Goal: Transaction & Acquisition: Purchase product/service

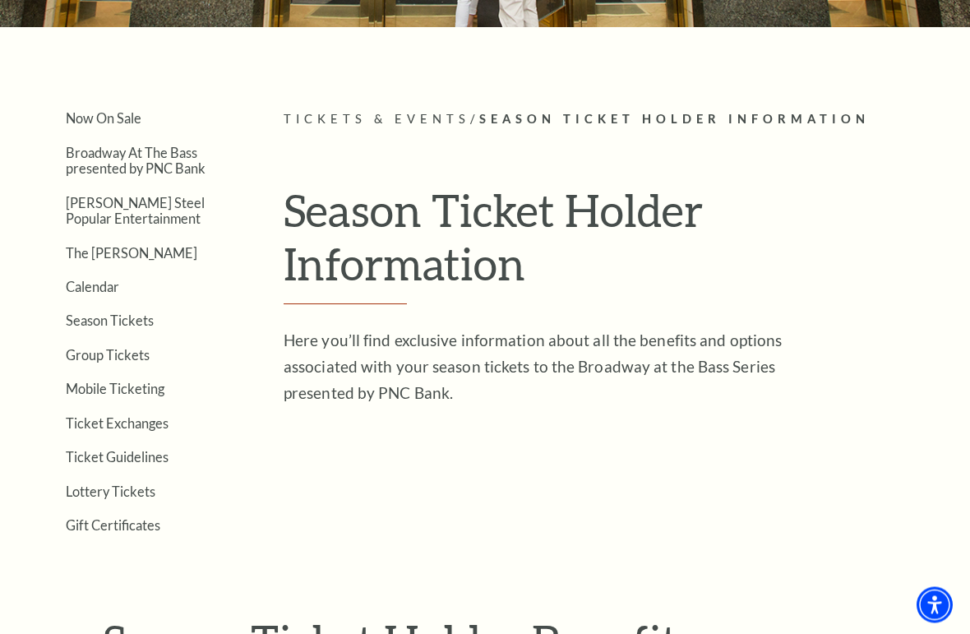
scroll to position [277, 0]
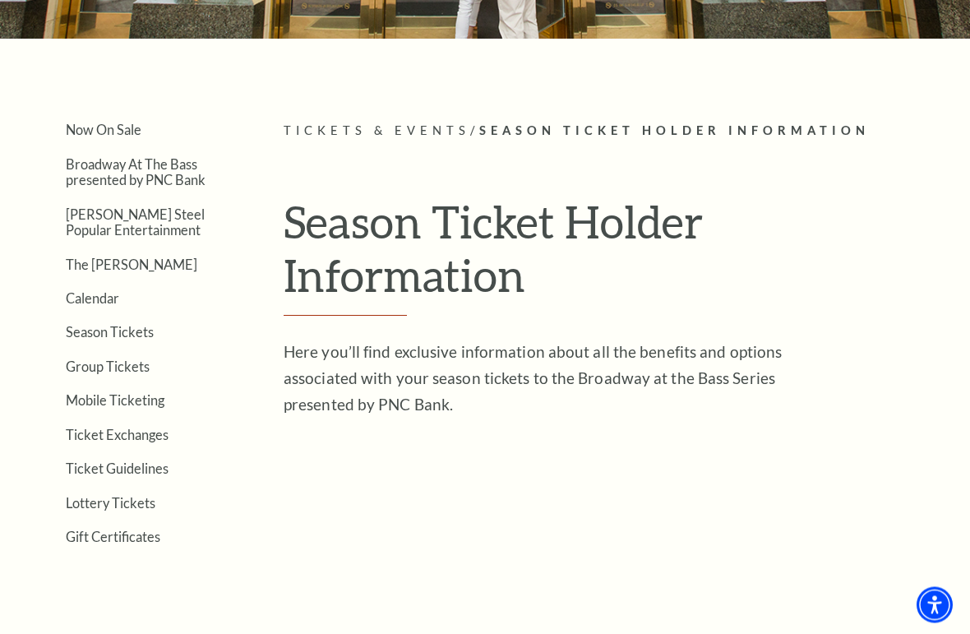
click at [113, 294] on link "Calendar" at bounding box center [92, 299] width 53 height 16
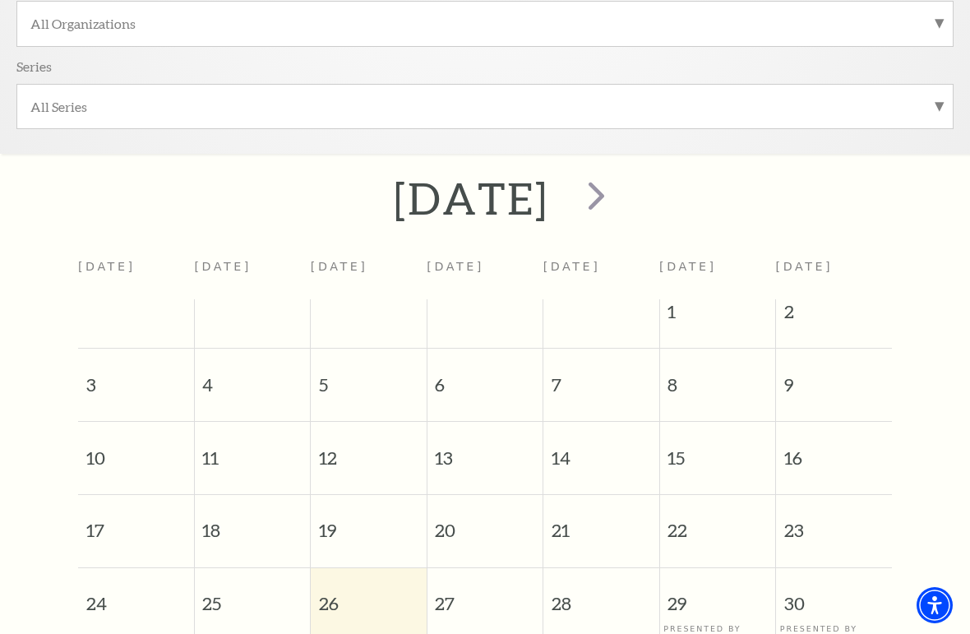
scroll to position [472, 0]
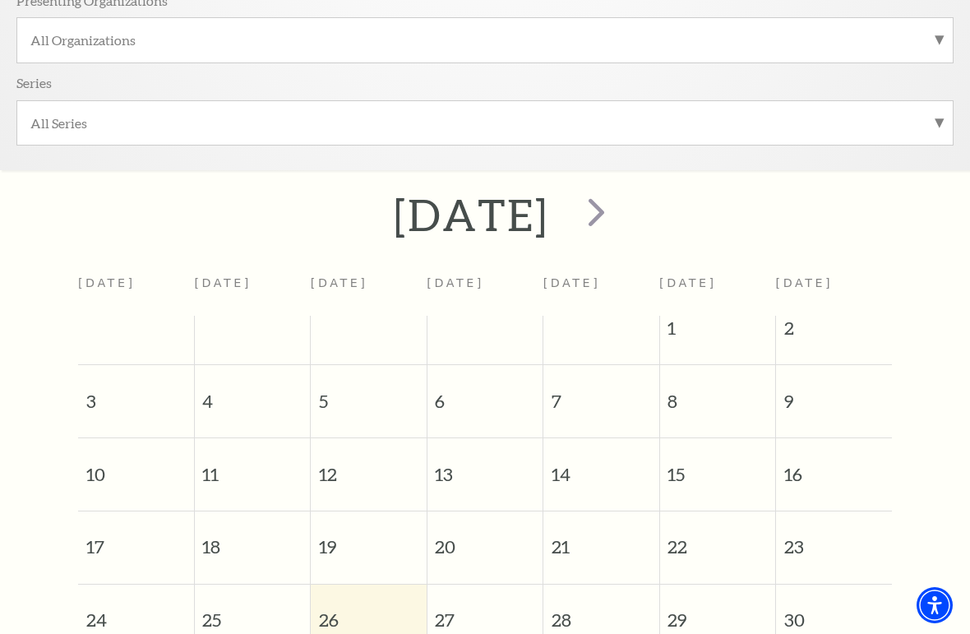
click at [620, 212] on span "next" at bounding box center [596, 211] width 47 height 47
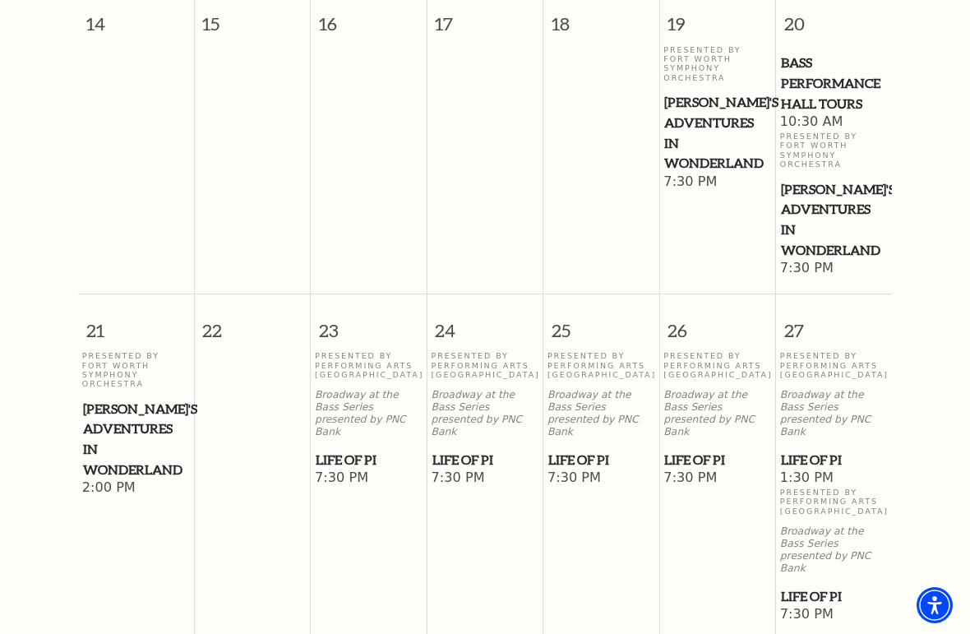
scroll to position [1271, 0]
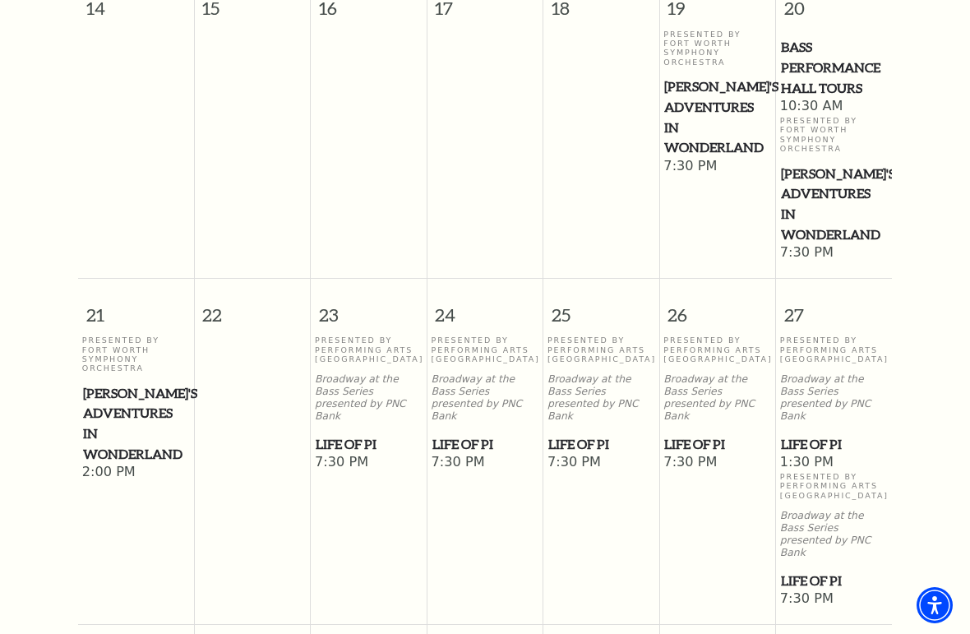
click at [813, 434] on span "Life of Pi" at bounding box center [834, 444] width 106 height 21
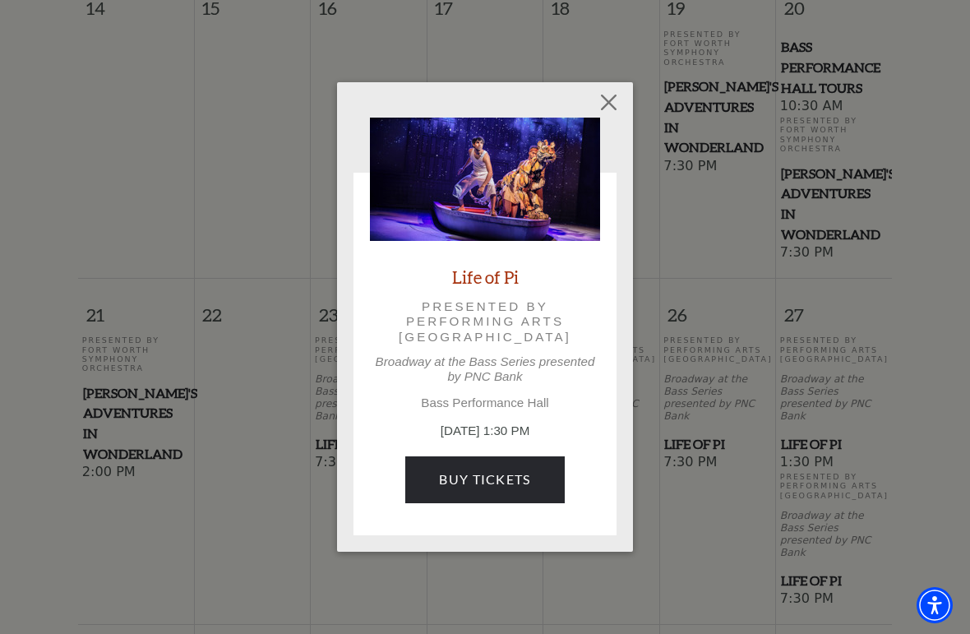
click at [532, 472] on link "Buy Tickets" at bounding box center [484, 479] width 159 height 46
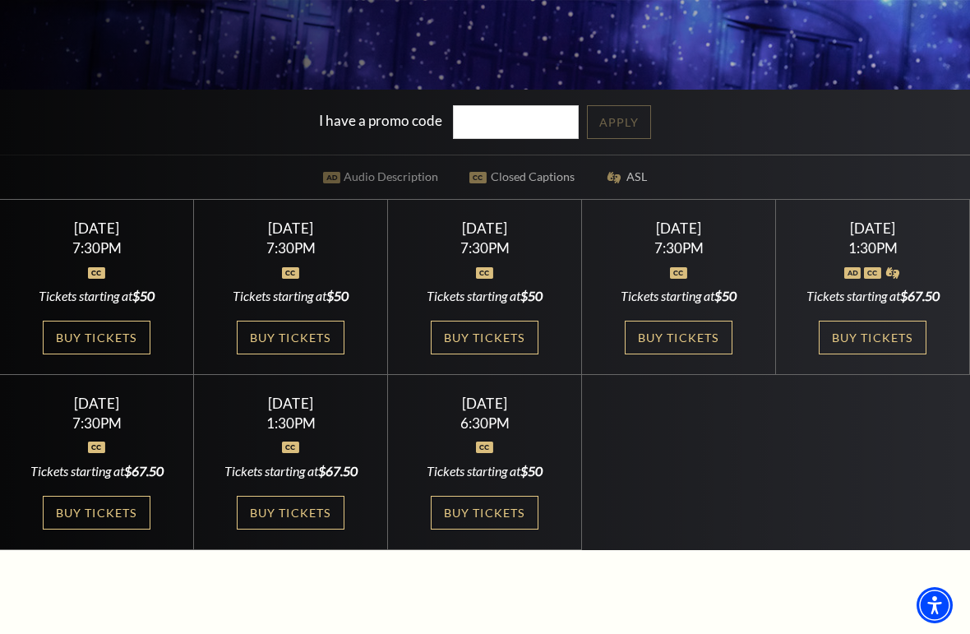
scroll to position [402, 0]
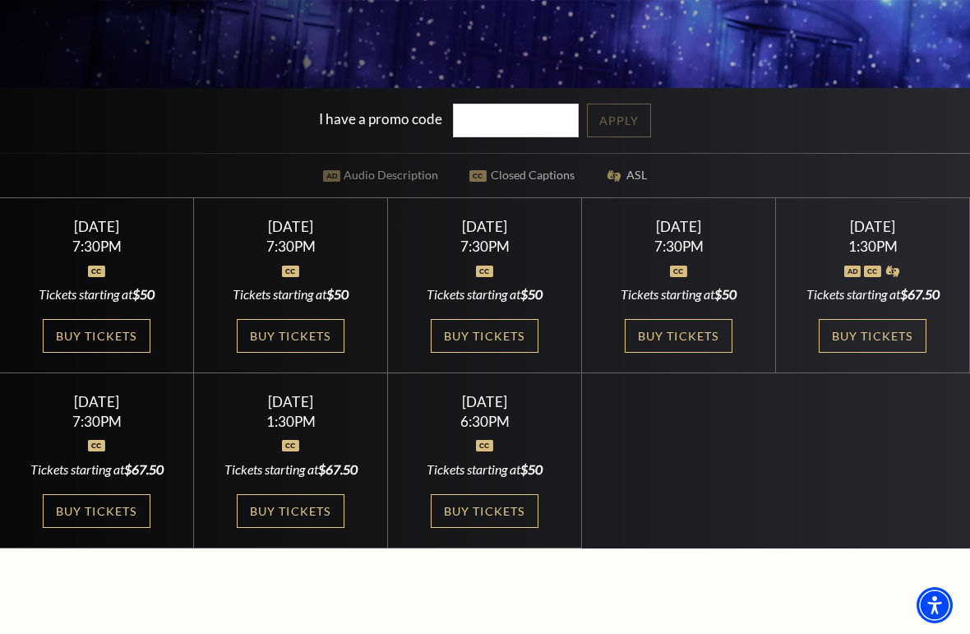
click at [869, 353] on link "Buy Tickets" at bounding box center [871, 336] width 107 height 34
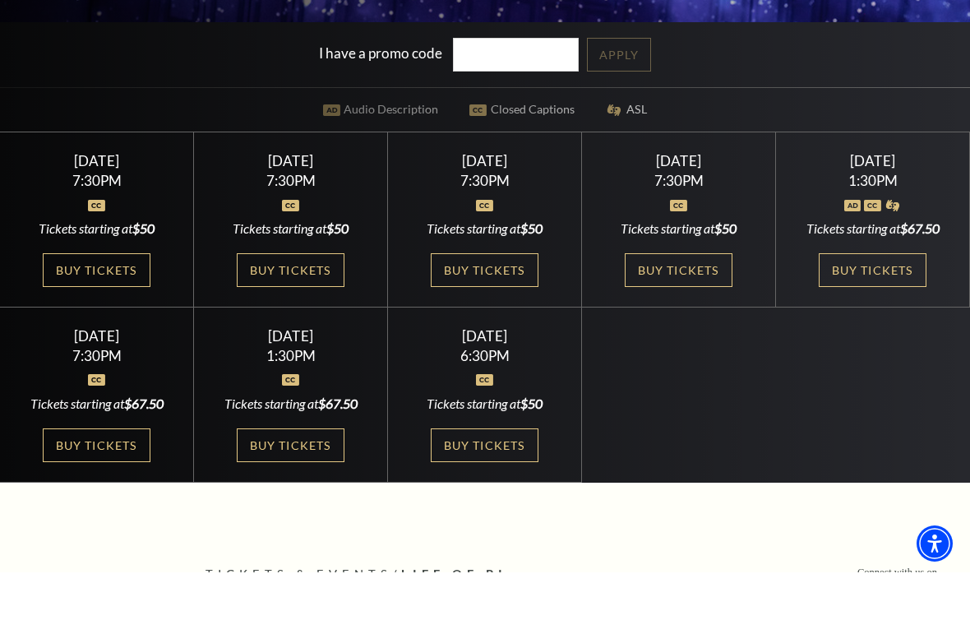
click at [680, 315] on link "Buy Tickets" at bounding box center [677, 332] width 107 height 34
click at [516, 315] on link "Buy Tickets" at bounding box center [484, 332] width 107 height 34
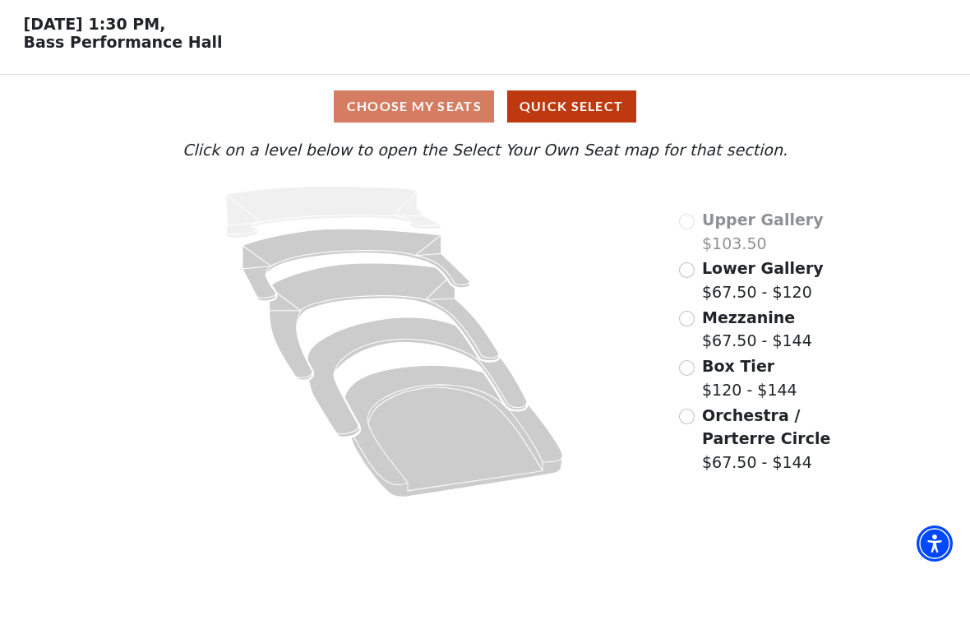
click at [758, 468] on span "Orchestra / Parterre Circle" at bounding box center [766, 489] width 128 height 42
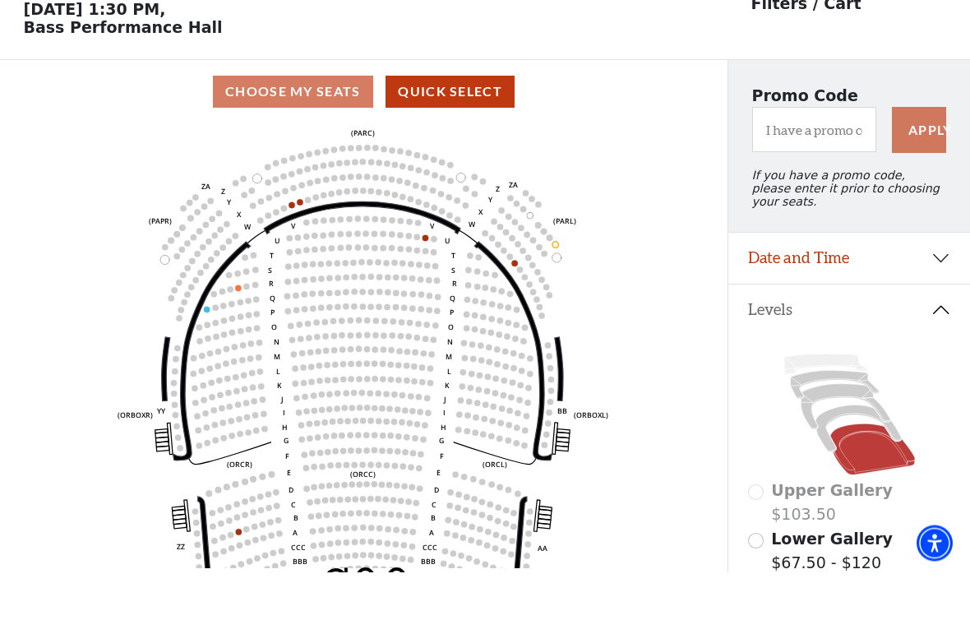
scroll to position [15, 0]
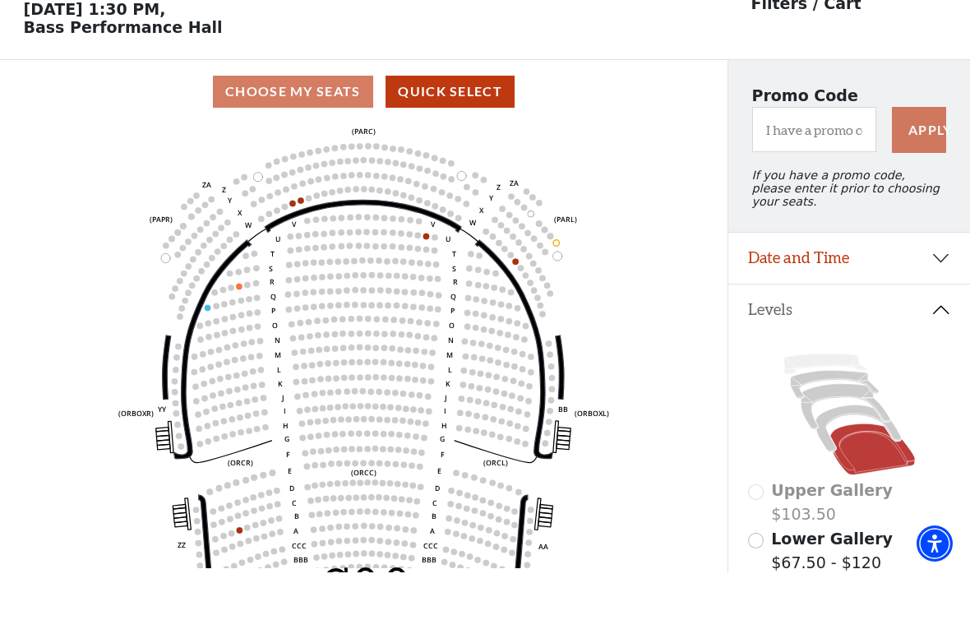
click at [681, 394] on icon "Left (ORPITL) Right (ORPITR) Center (ORPITC) ZZ AA YY BB ZA ZA (ORCL) (ORCR) (O…" at bounding box center [363, 407] width 655 height 445
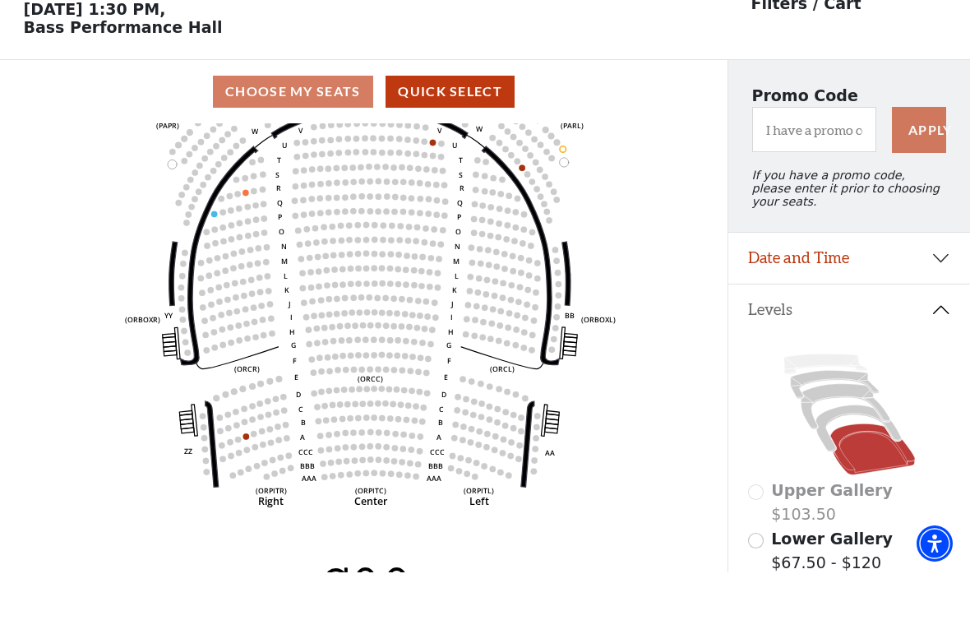
click at [652, 412] on icon "Left (ORPITL) Right (ORPITR) Center (ORPITC) ZZ AA YY BB ZA ZA (ORCL) (ORCR) (O…" at bounding box center [363, 407] width 655 height 445
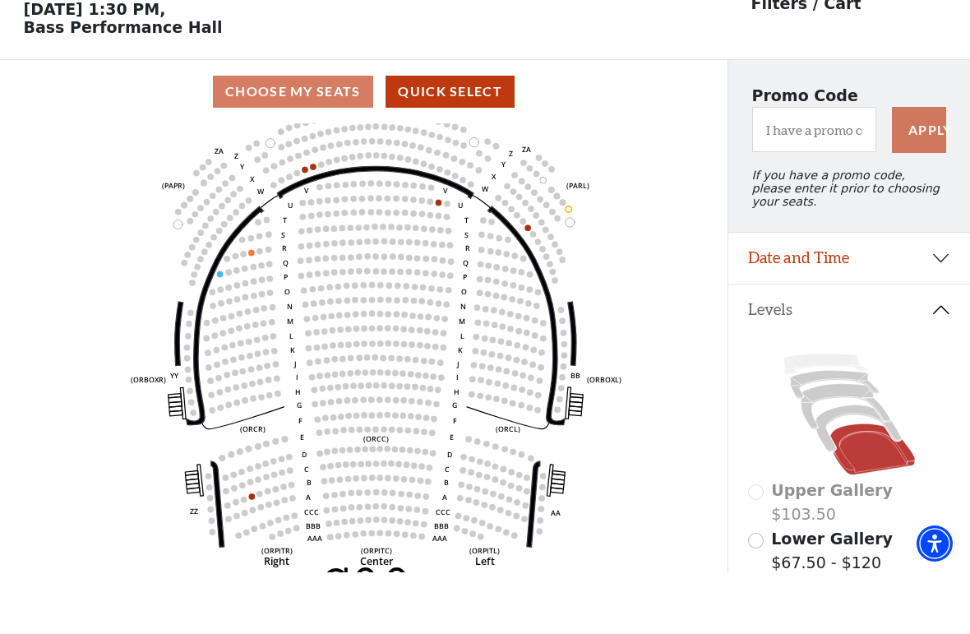
click at [316, 137] on div "Choose My Seats Quick Select" at bounding box center [363, 153] width 727 height 32
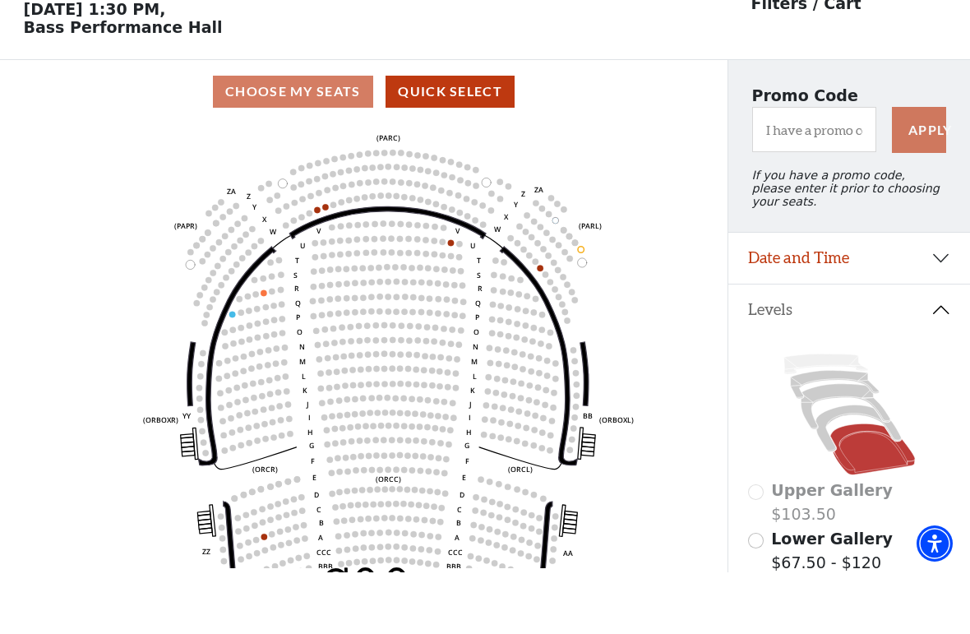
click at [317, 268] on circle at bounding box center [317, 271] width 6 height 6
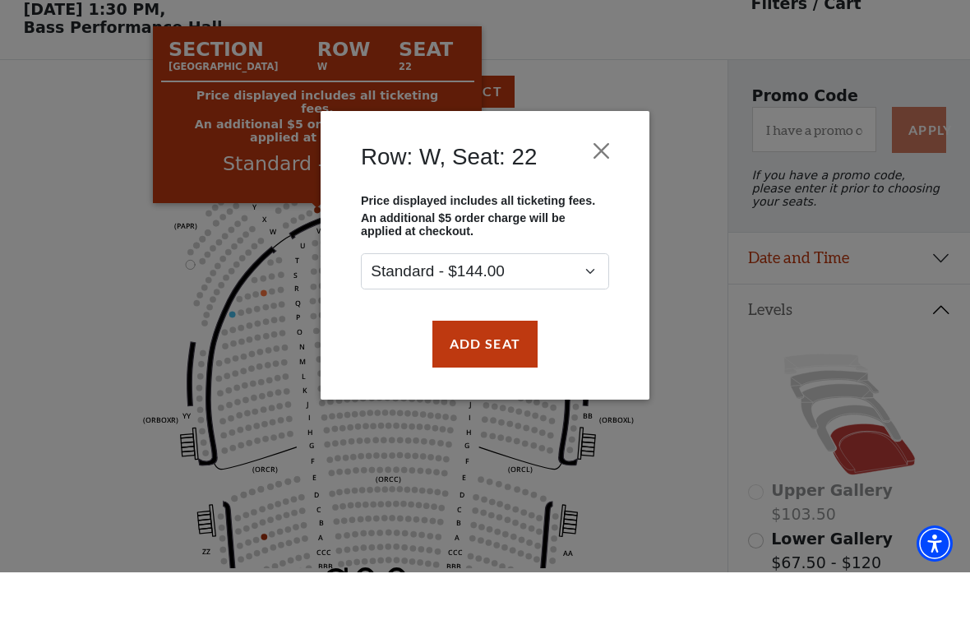
click at [594, 197] on button "Close" at bounding box center [601, 212] width 31 height 31
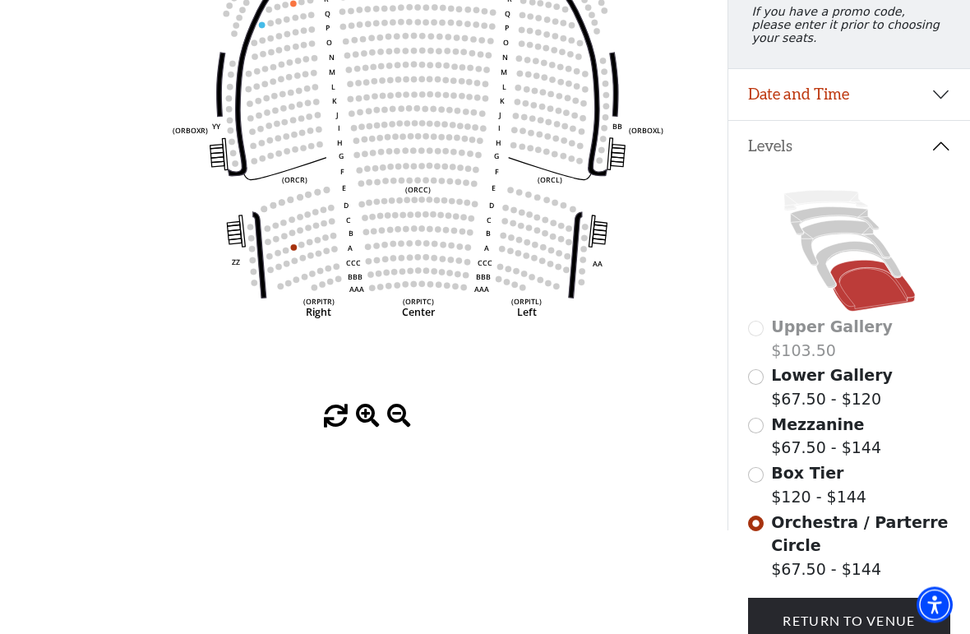
scroll to position [243, 0]
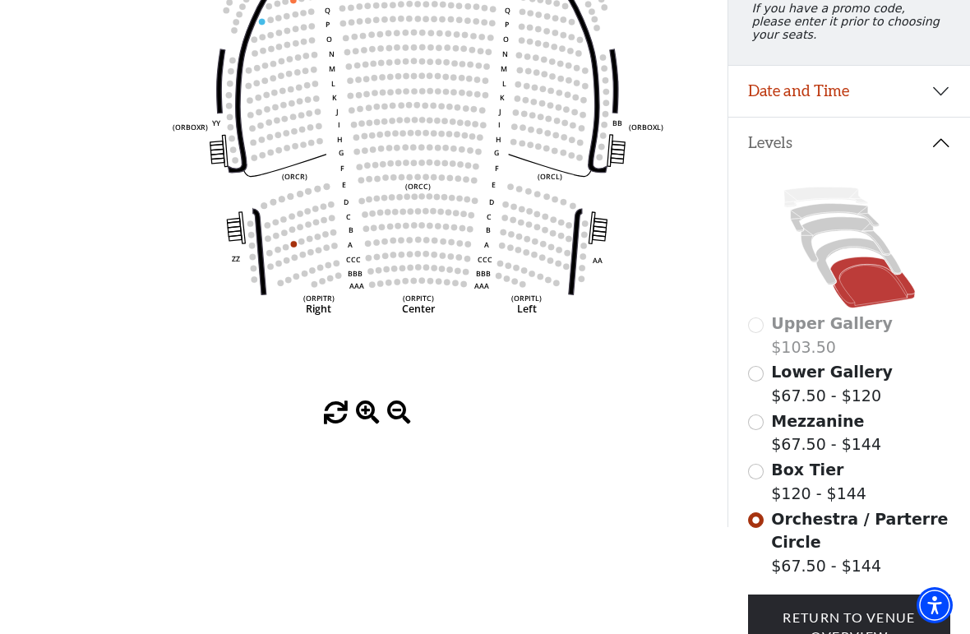
click at [761, 423] on input "Mezzanine$67.50 - $144\a" at bounding box center [756, 422] width 16 height 16
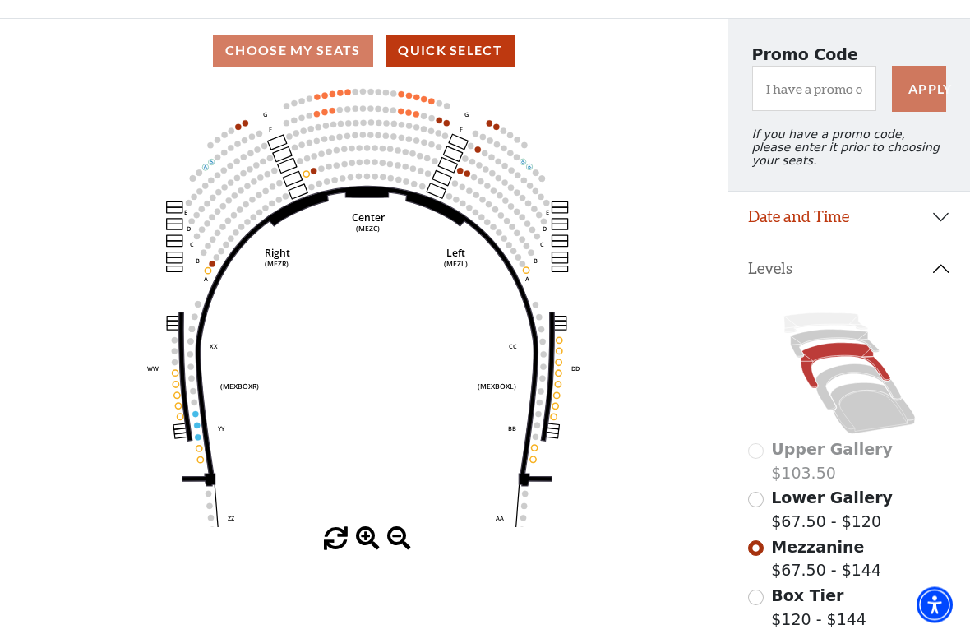
scroll to position [118, 0]
click at [201, 436] on icon "Center (MEZC) Right (MEZR) Left (MEZL) (MEXBOXR) (MEXBOXL) XX WW CC DD YY BB ZZ…" at bounding box center [363, 304] width 655 height 445
click at [197, 427] on circle at bounding box center [197, 425] width 6 height 6
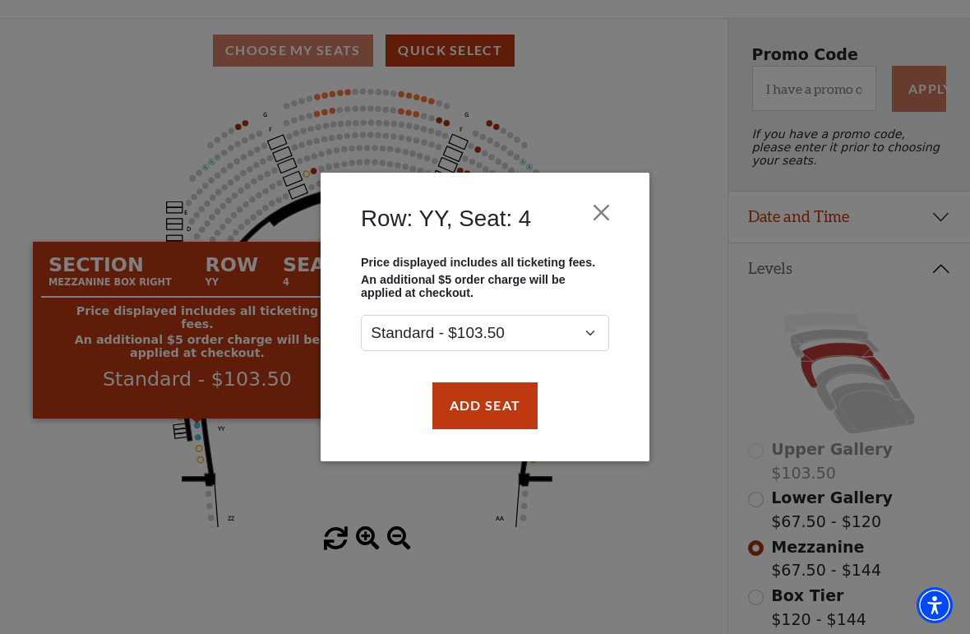
click at [592, 206] on button "Close" at bounding box center [601, 212] width 31 height 31
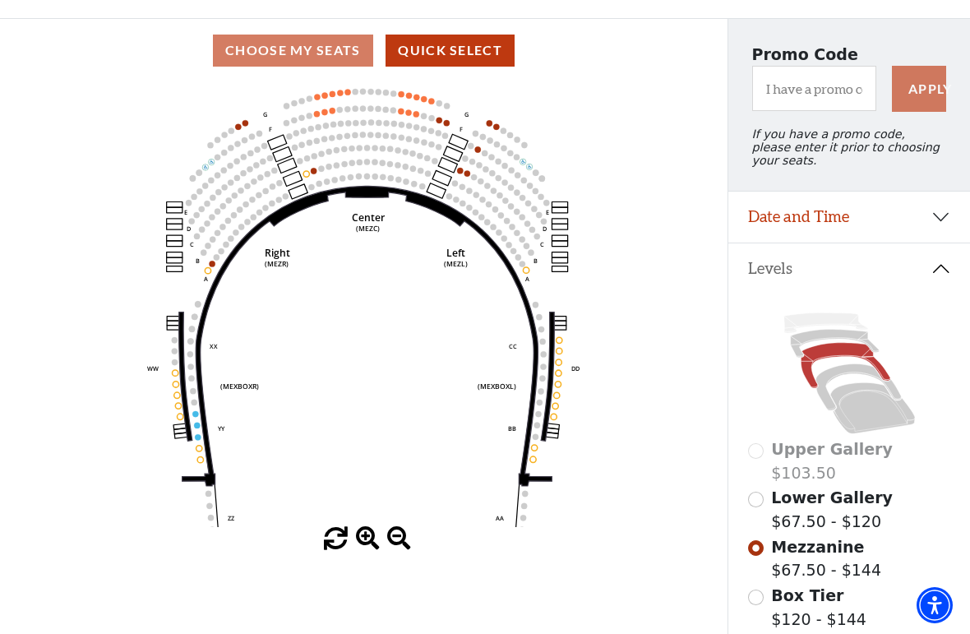
click at [853, 339] on icon at bounding box center [834, 343] width 88 height 28
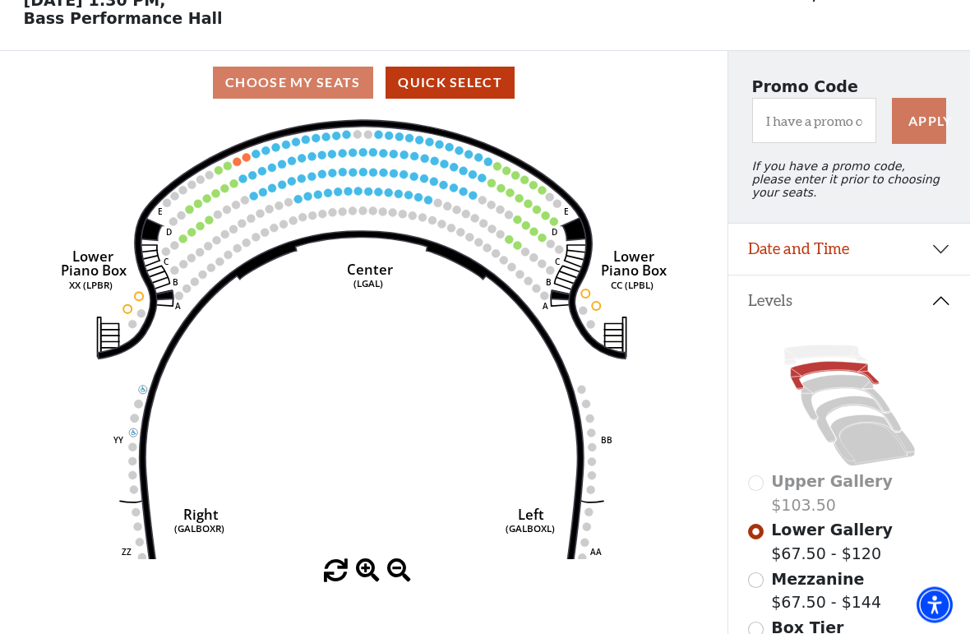
scroll to position [0, 0]
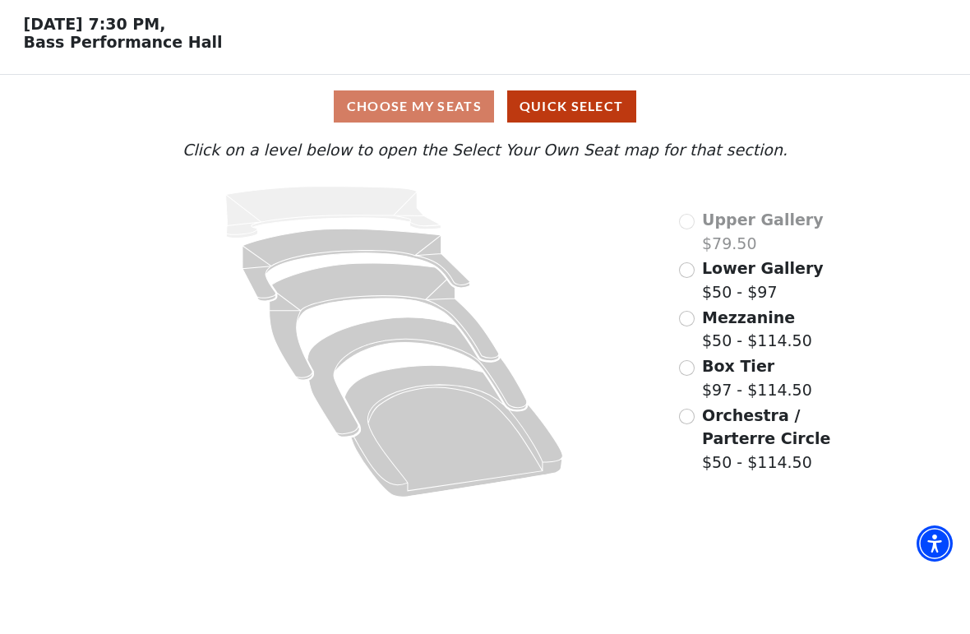
click at [694, 470] on input "Orchestra / Parterre Circle$50 - $114.50\a" at bounding box center [687, 478] width 16 height 16
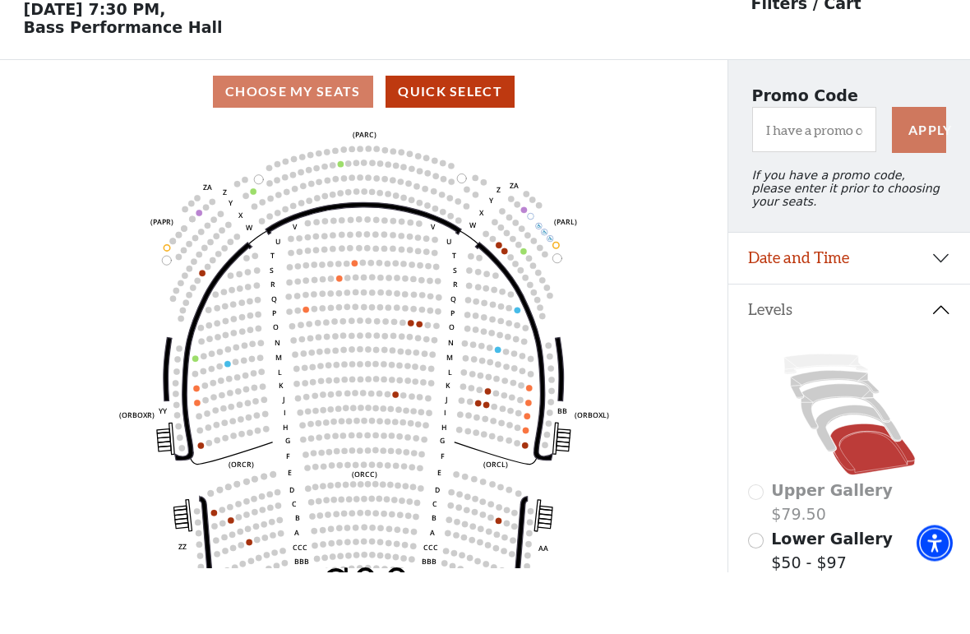
scroll to position [15, 0]
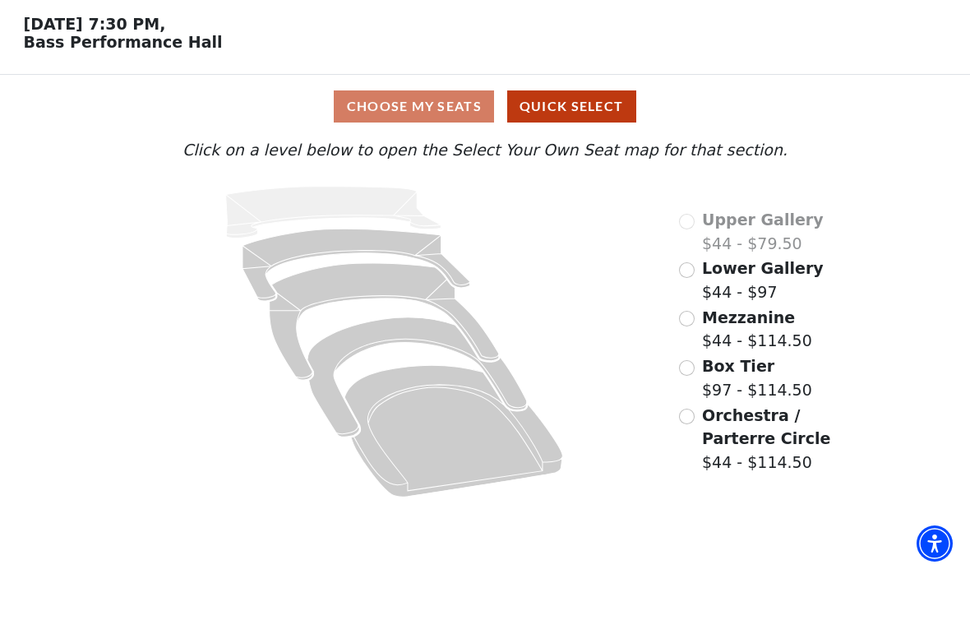
click at [694, 465] on div "Orchestra / Parterre Circle $44 - $114.50" at bounding box center [758, 500] width 159 height 71
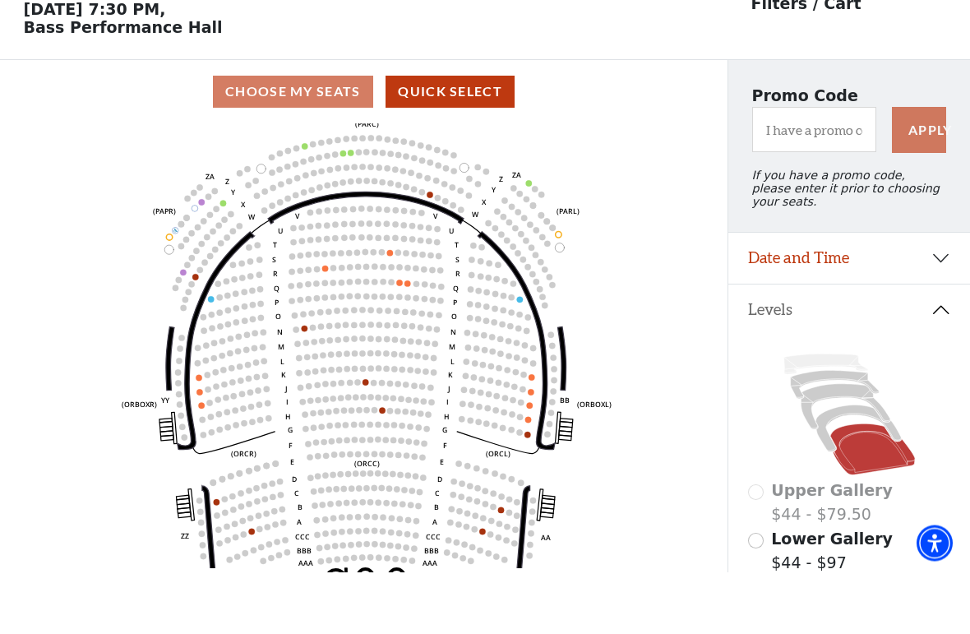
scroll to position [15, 0]
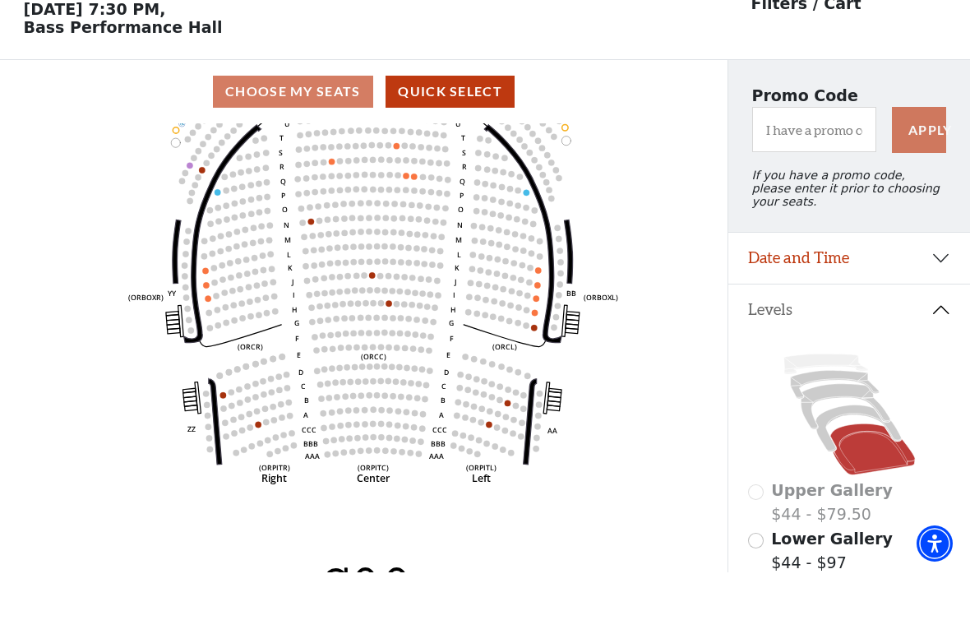
click at [656, 428] on icon "Left (ORPITL) Right (ORPITR) Center (ORPITC) ZZ AA YY BB ZA ZA (ORCL) (ORCR) (O…" at bounding box center [363, 407] width 655 height 445
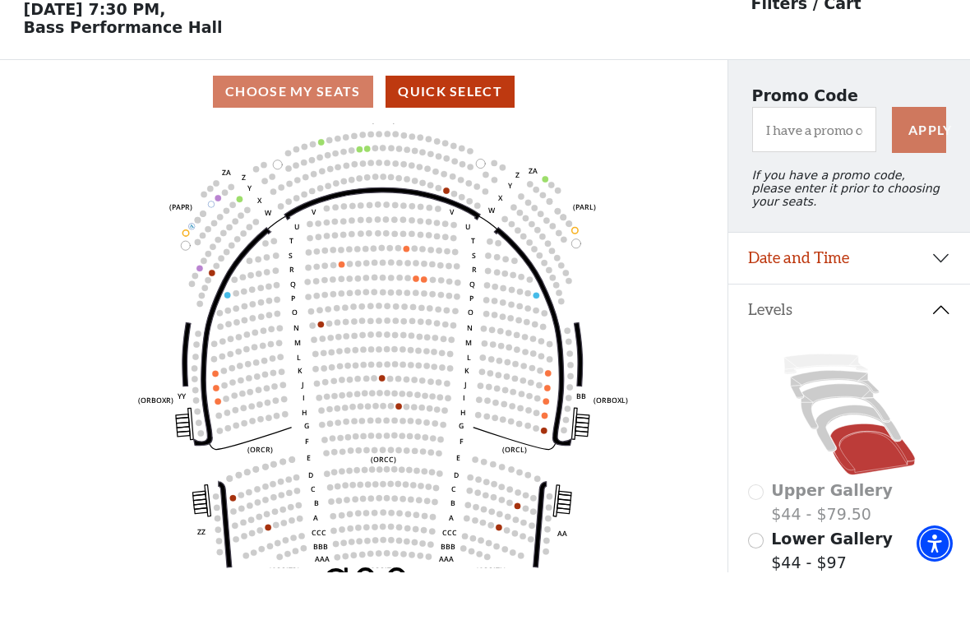
click at [642, 425] on icon "Left (ORPITL) Right (ORPITR) Center (ORPITC) ZZ AA YY BB ZA ZA (ORCL) (ORCR) (O…" at bounding box center [363, 407] width 655 height 445
click at [418, 276] on icon "Left (ORPITL) Right (ORPITR) Center (ORPITC) ZZ AA YY BB ZA ZA (ORCL) (ORCR) (O…" at bounding box center [363, 407] width 655 height 445
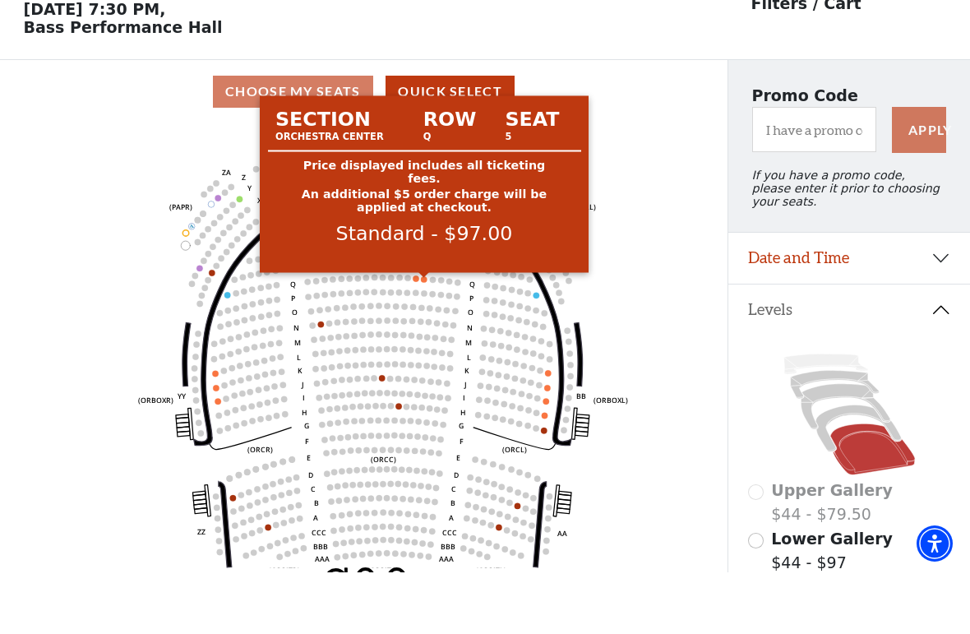
click at [422, 338] on circle at bounding box center [424, 341] width 6 height 6
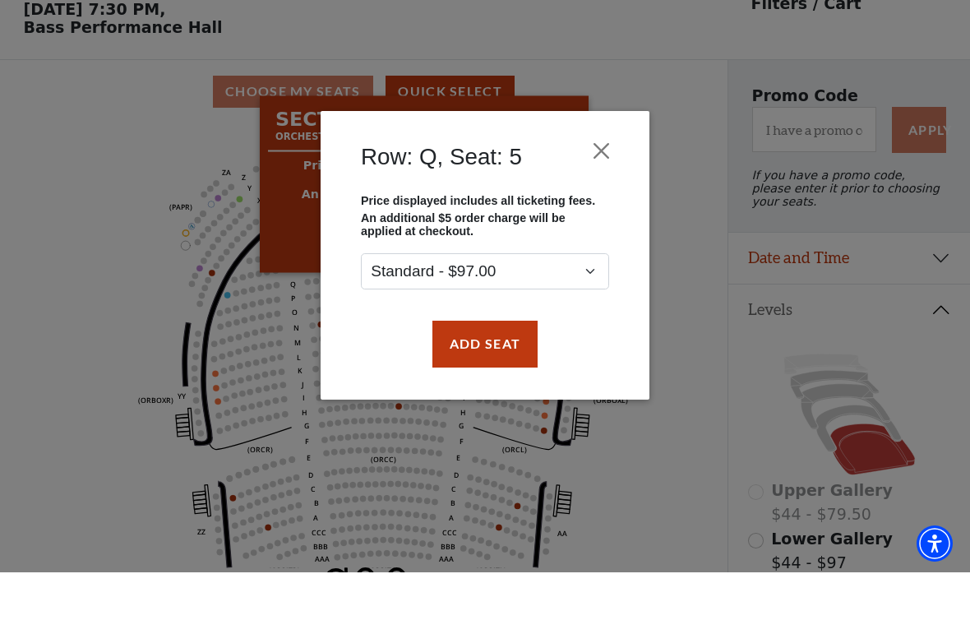
click at [590, 197] on button "Close" at bounding box center [601, 212] width 31 height 31
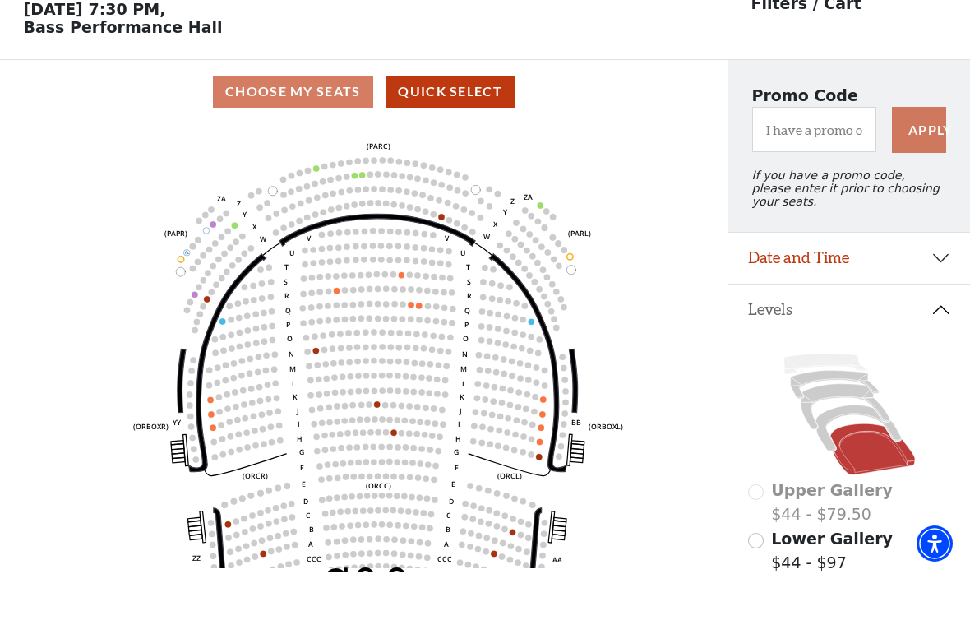
click at [842, 467] on icon at bounding box center [857, 490] width 85 height 46
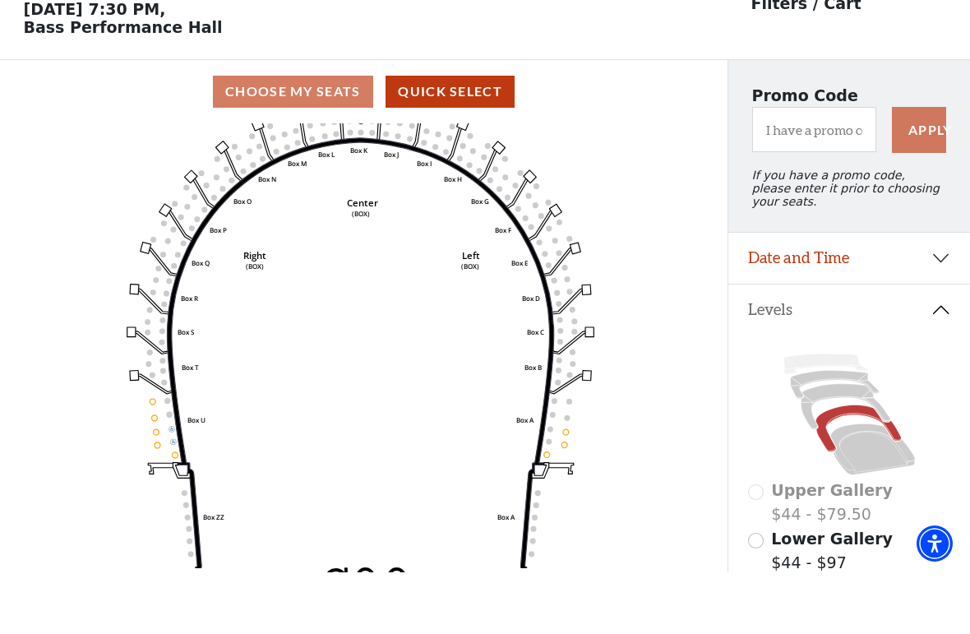
click at [840, 445] on icon at bounding box center [844, 467] width 89 height 45
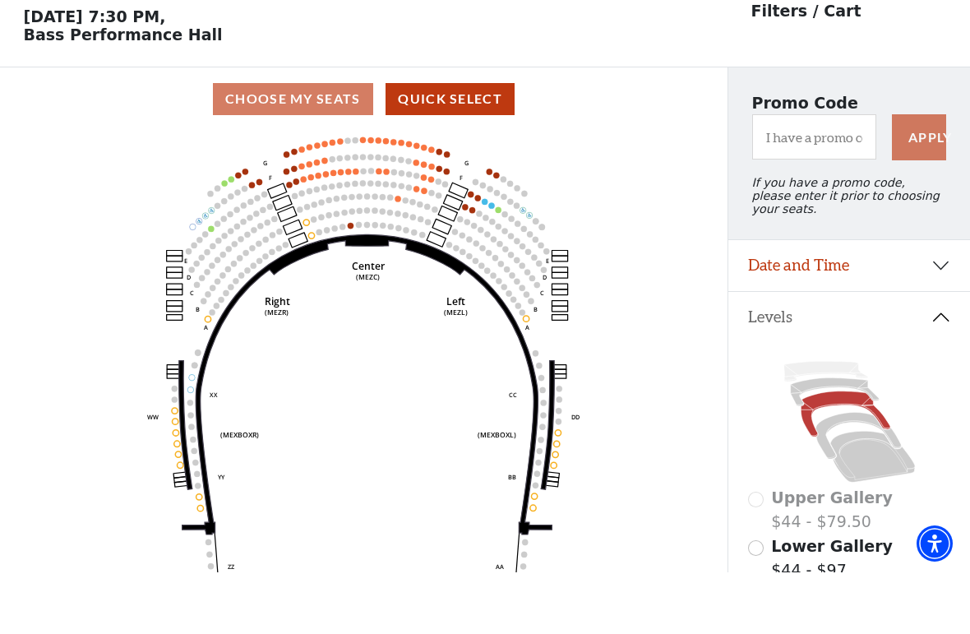
scroll to position [14, 0]
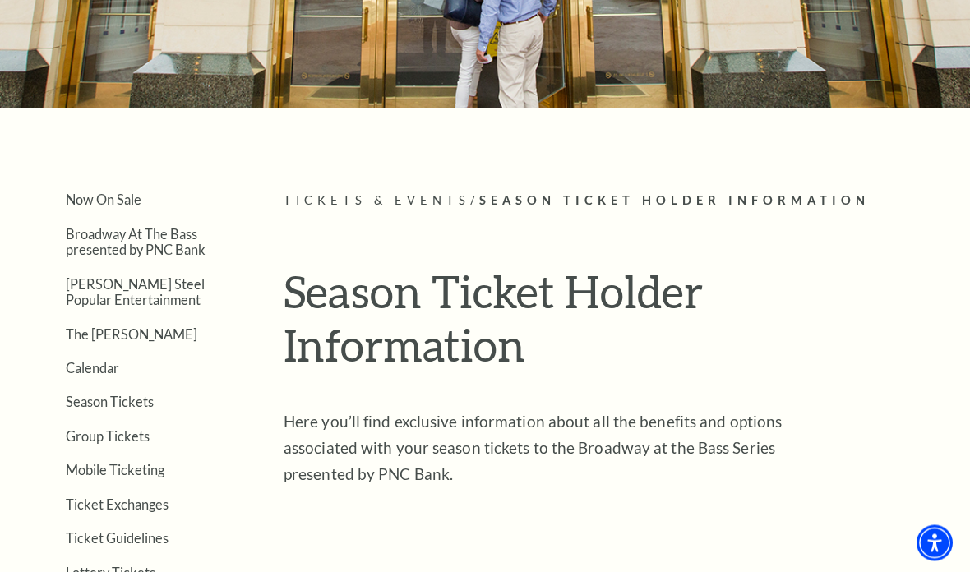
scroll to position [208, 0]
click at [94, 370] on link "Calendar" at bounding box center [92, 368] width 53 height 16
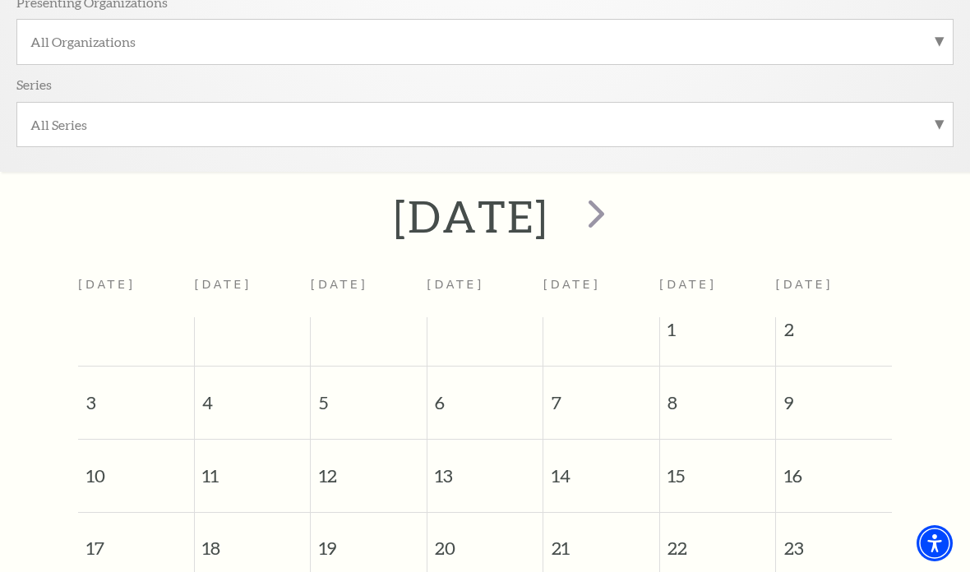
scroll to position [501, 0]
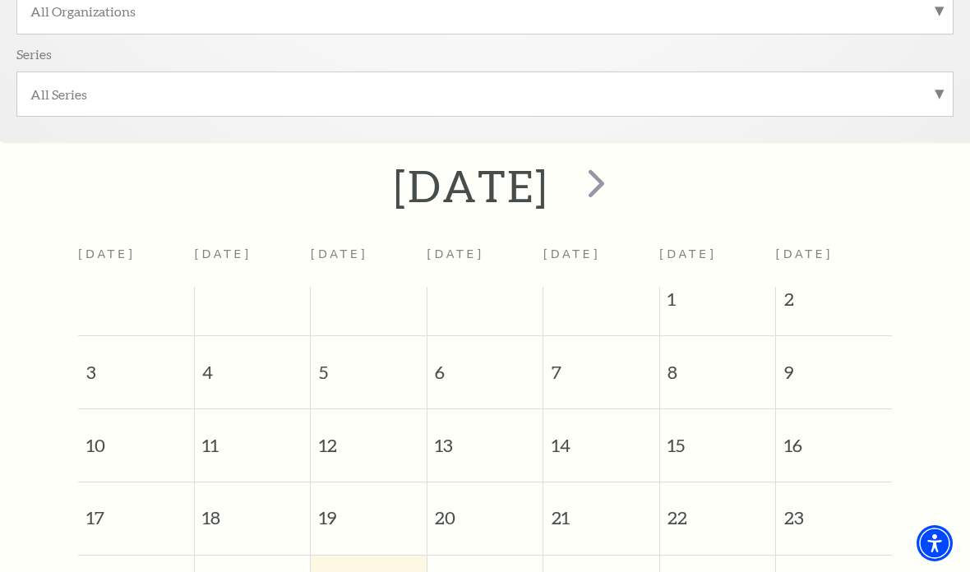
click at [620, 188] on span "next" at bounding box center [596, 182] width 47 height 47
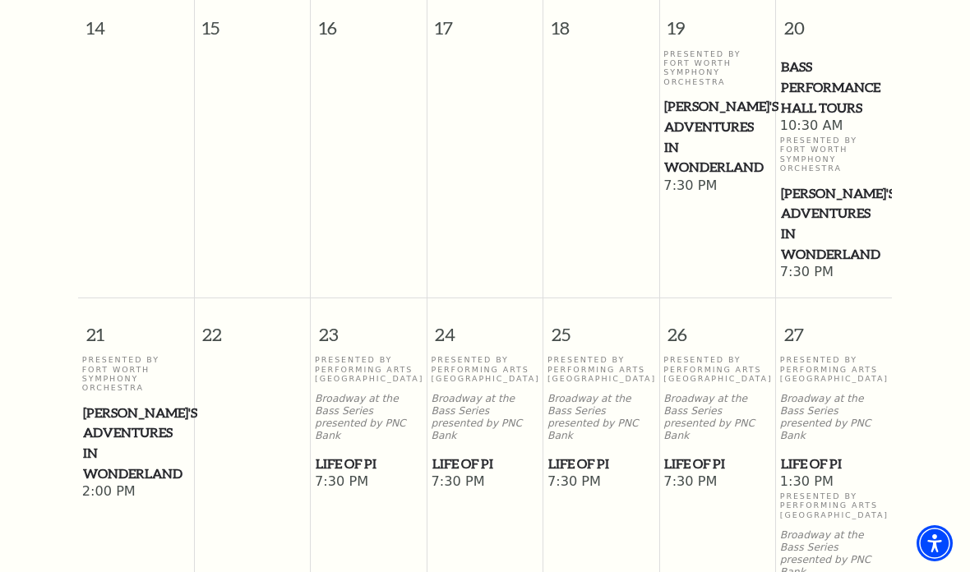
scroll to position [1251, 0]
click at [472, 454] on span "Life of Pi" at bounding box center [485, 464] width 106 height 21
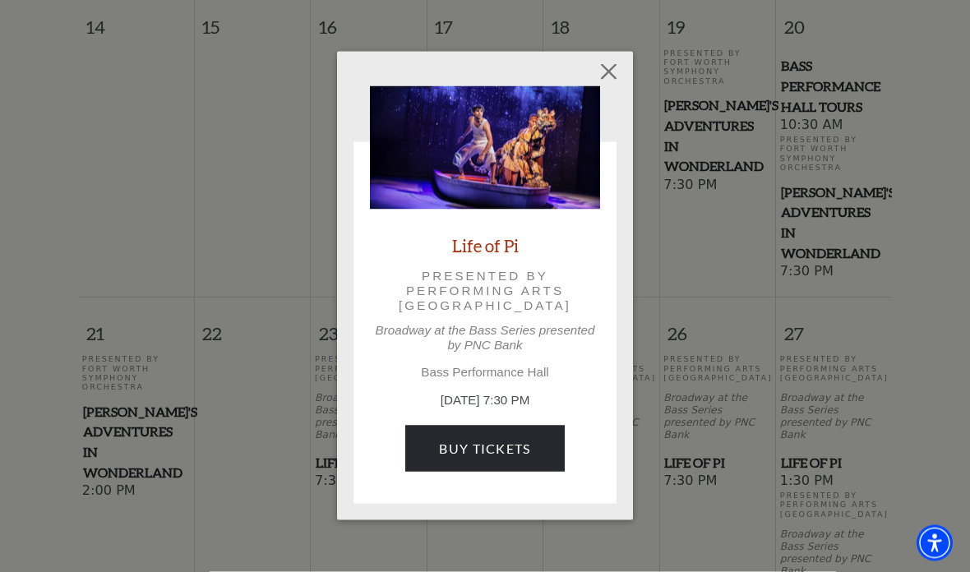
scroll to position [1252, 0]
click at [532, 440] on link "Buy Tickets" at bounding box center [484, 449] width 159 height 46
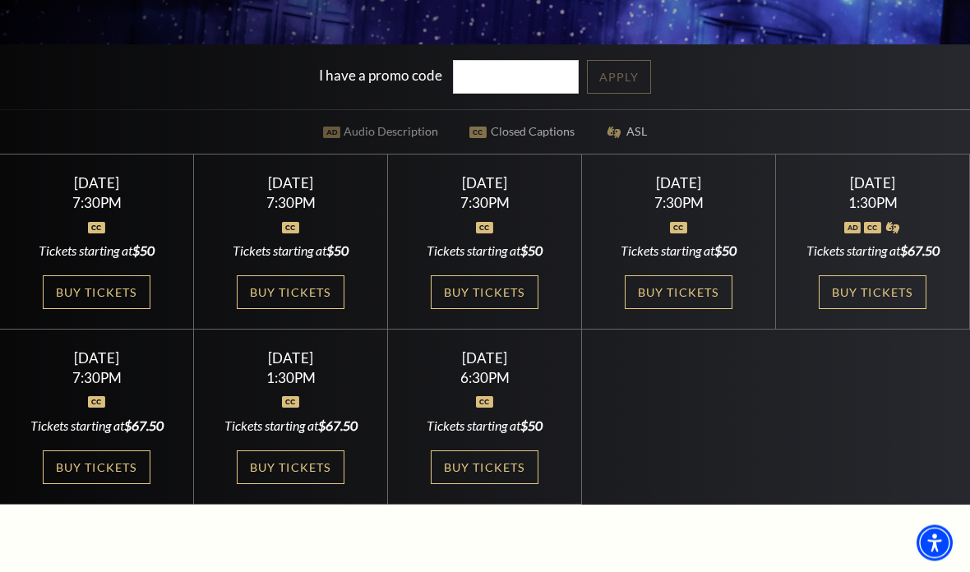
scroll to position [396, 0]
click at [300, 309] on link "Buy Tickets" at bounding box center [290, 292] width 107 height 34
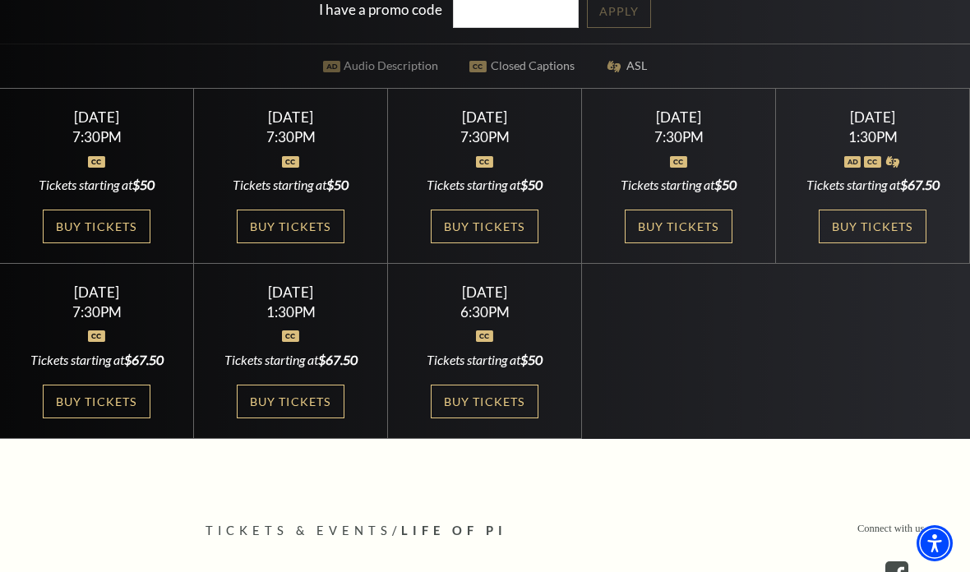
click at [93, 243] on link "Buy Tickets" at bounding box center [96, 227] width 107 height 34
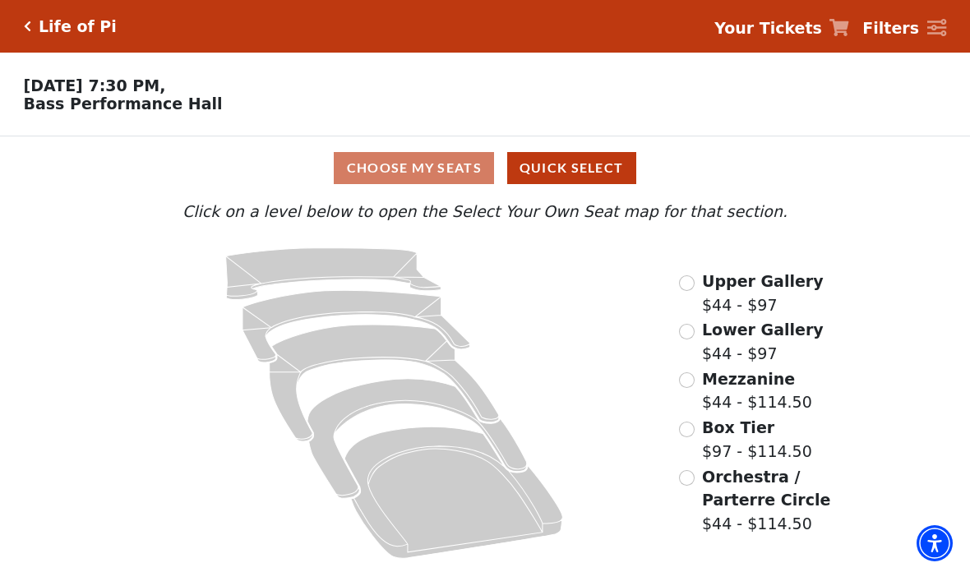
click at [827, 218] on p "Click on a level below to open the Select Your Own Seat map for that section." at bounding box center [485, 212] width 704 height 24
click at [691, 478] on input "Orchestra / Parterre Circle$44 - $114.50\a" at bounding box center [687, 478] width 16 height 16
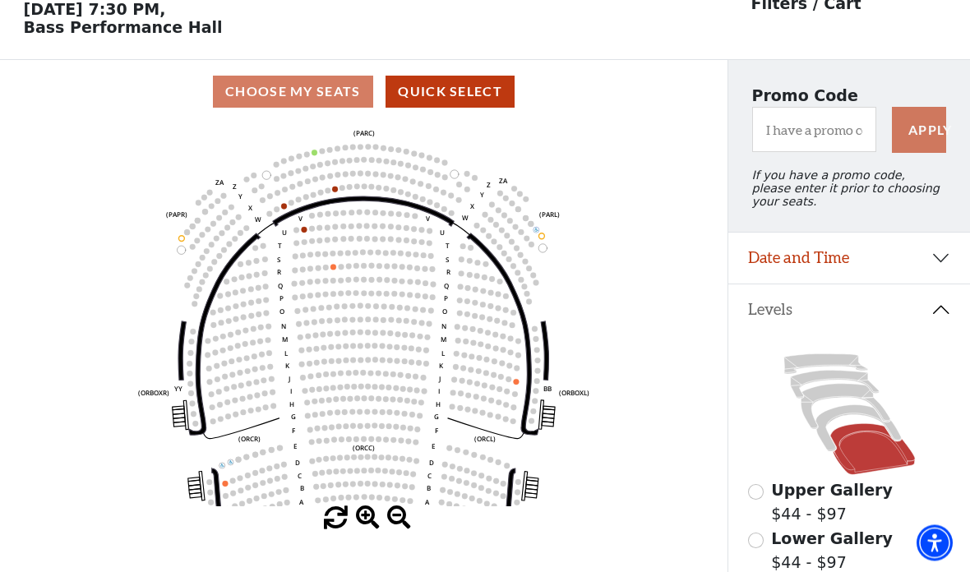
scroll to position [76, 0]
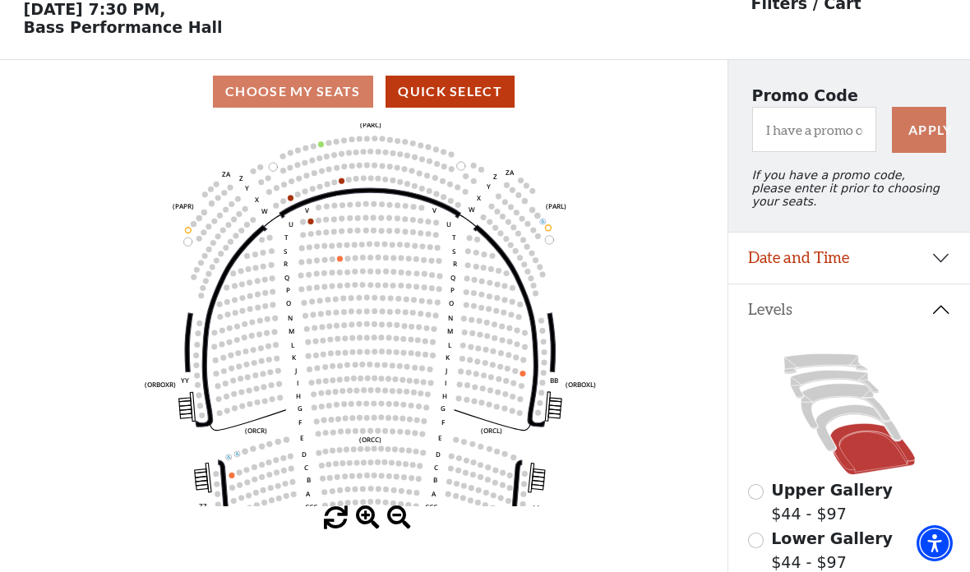
click at [842, 417] on icon at bounding box center [857, 428] width 85 height 46
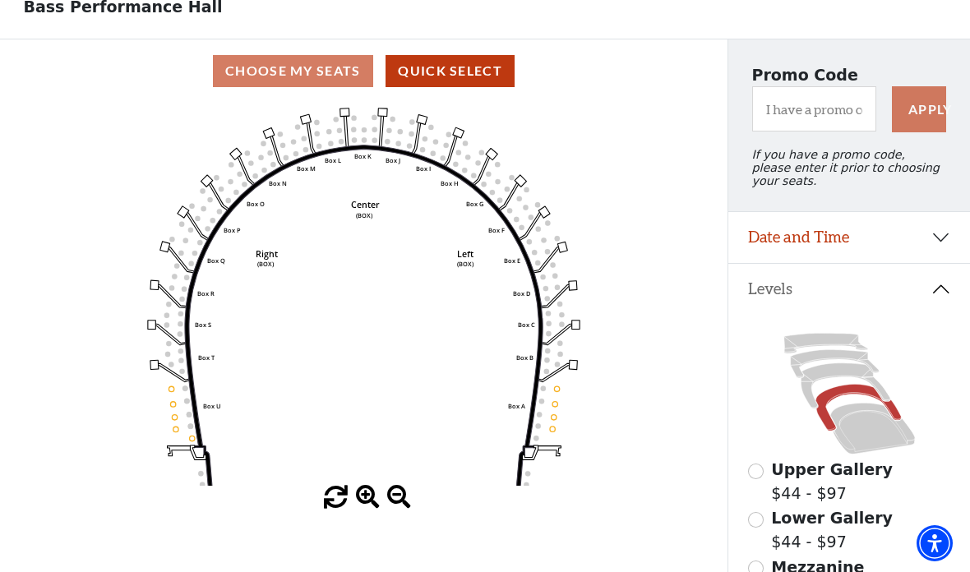
scroll to position [87, 0]
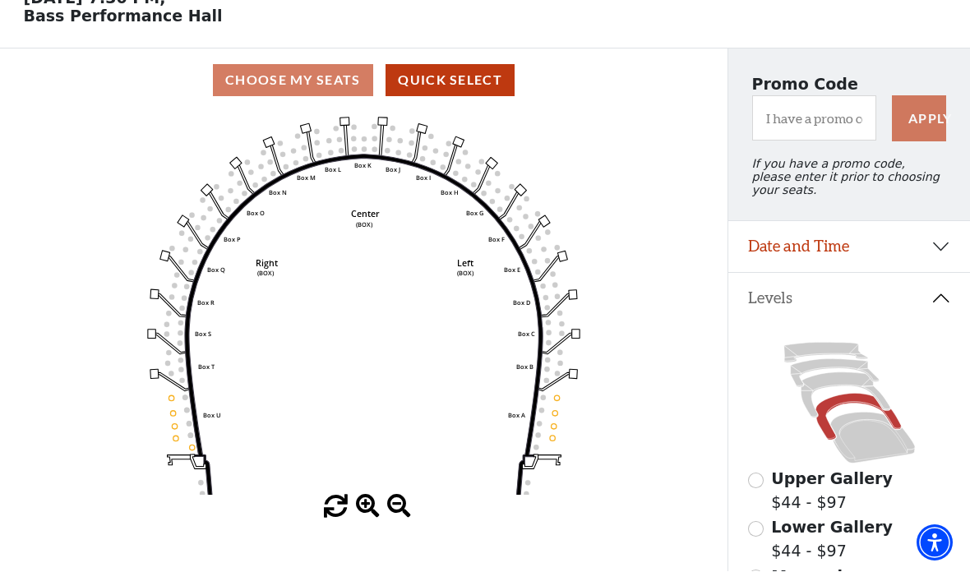
click at [836, 383] on icon at bounding box center [844, 395] width 89 height 45
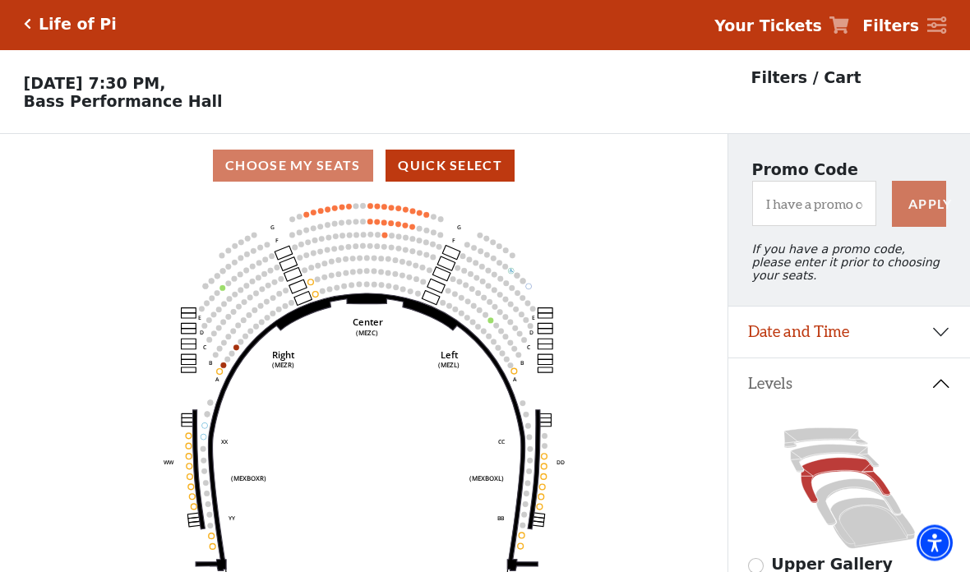
scroll to position [0, 0]
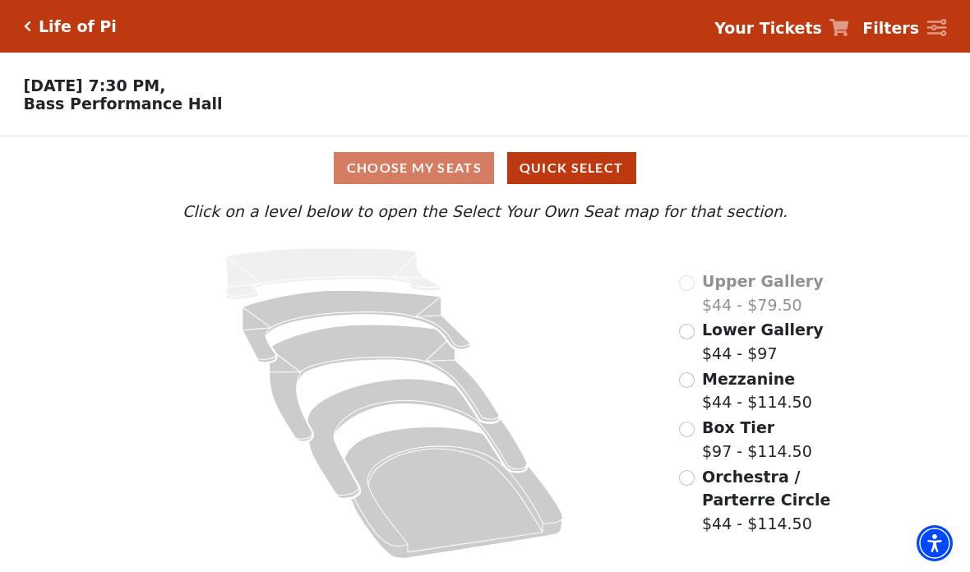
click at [694, 478] on input "Orchestra / Parterre Circle$44 - $114.50\a" at bounding box center [687, 478] width 16 height 16
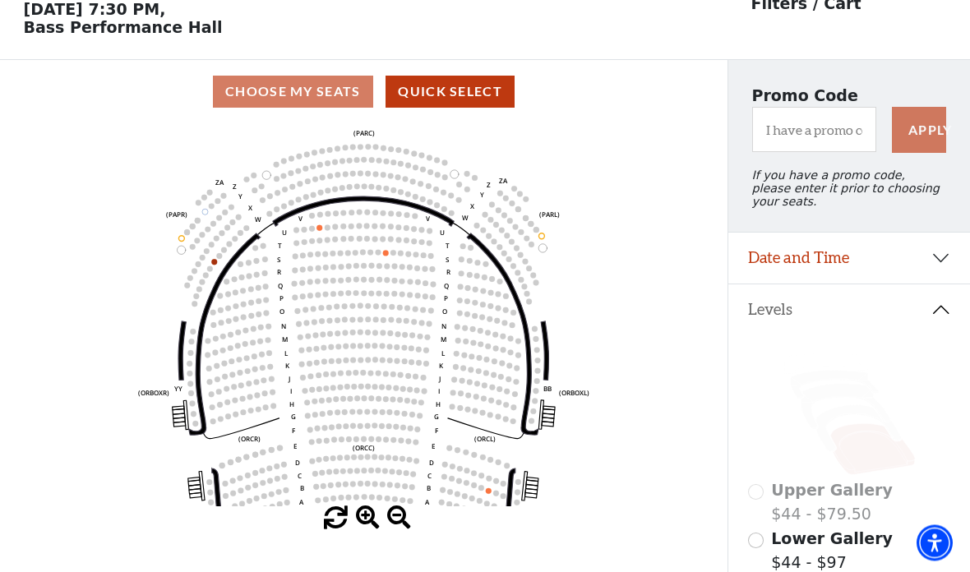
scroll to position [76, 0]
